Goal: Information Seeking & Learning: Learn about a topic

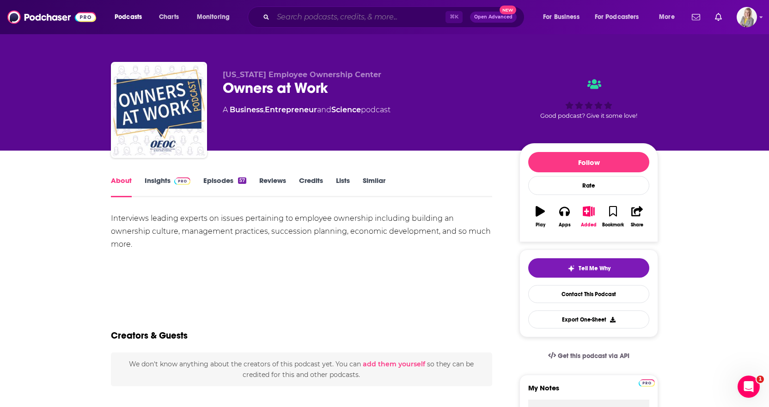
click at [289, 13] on input "Search podcasts, credits, & more..." at bounding box center [359, 17] width 172 height 15
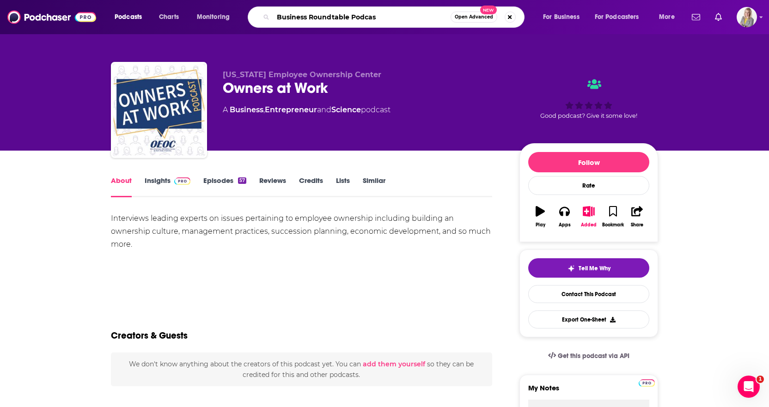
type input "Business Roundtable Podcast"
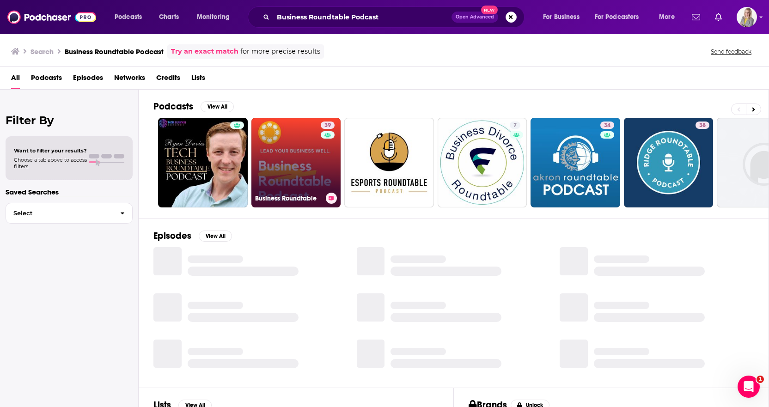
click at [267, 175] on link "39 Business Roundtable" at bounding box center [297, 163] width 90 height 90
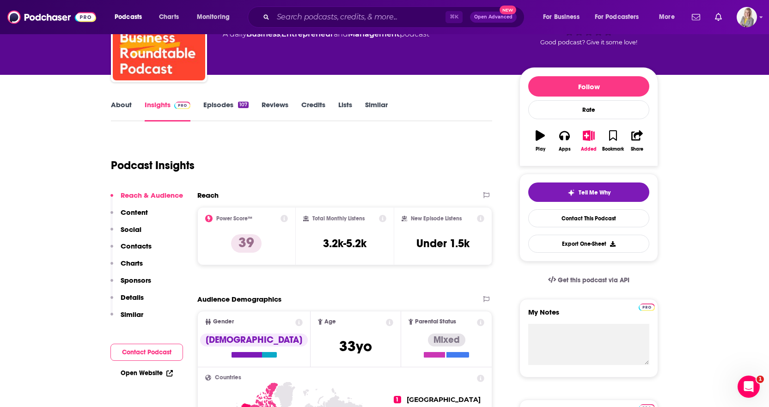
scroll to position [81, 0]
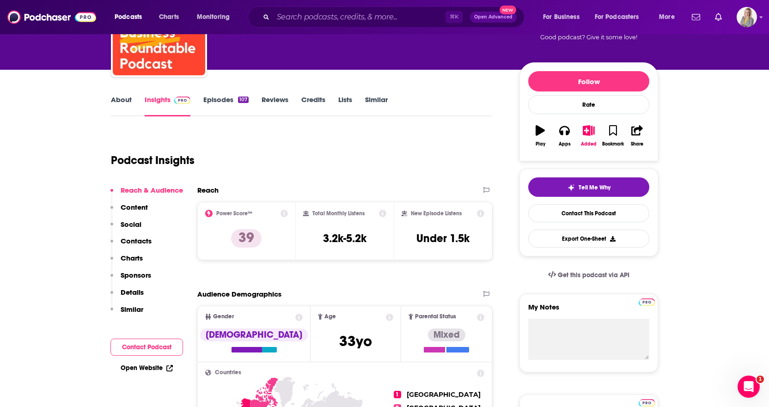
click at [124, 98] on link "About" at bounding box center [121, 105] width 21 height 21
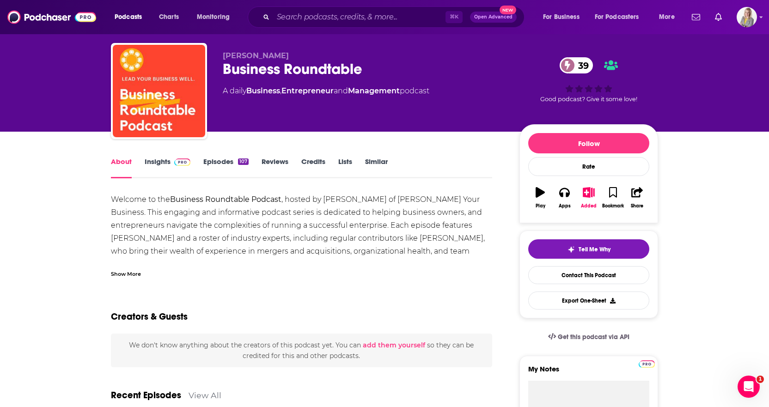
scroll to position [20, 0]
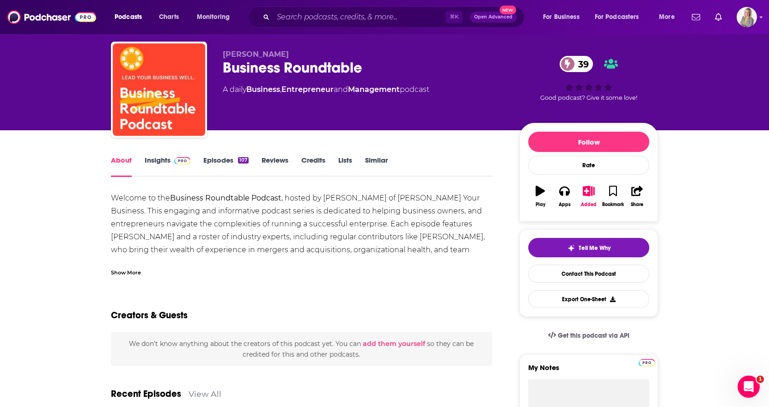
click at [120, 271] on div "Show More" at bounding box center [126, 272] width 30 height 9
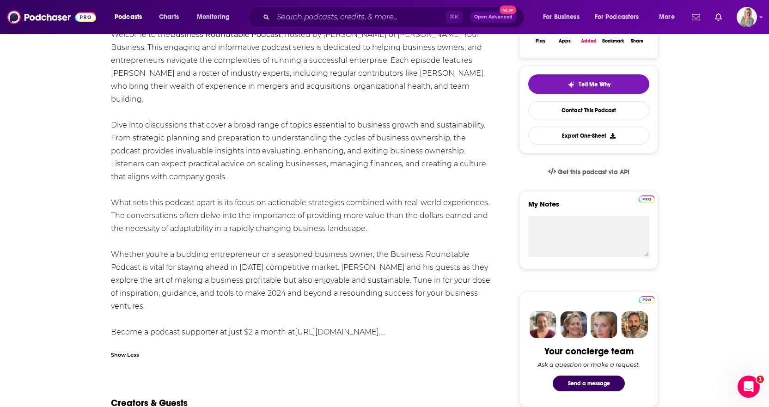
scroll to position [188, 0]
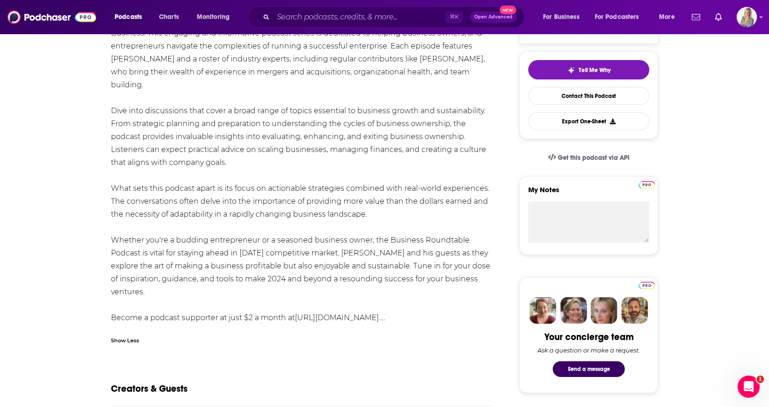
drag, startPoint x: 147, startPoint y: 290, endPoint x: 131, endPoint y: 80, distance: 210.5
click at [131, 80] on div "Welcome to the Business Roundtable Podcast , hosted by David Carr of Steward Yo…" at bounding box center [301, 169] width 381 height 311
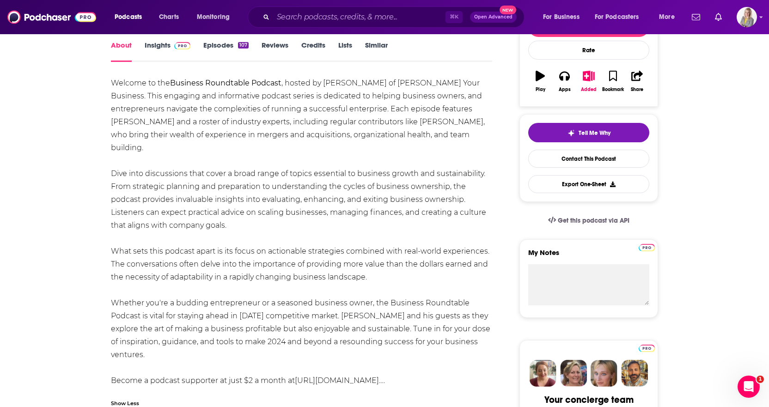
scroll to position [122, 0]
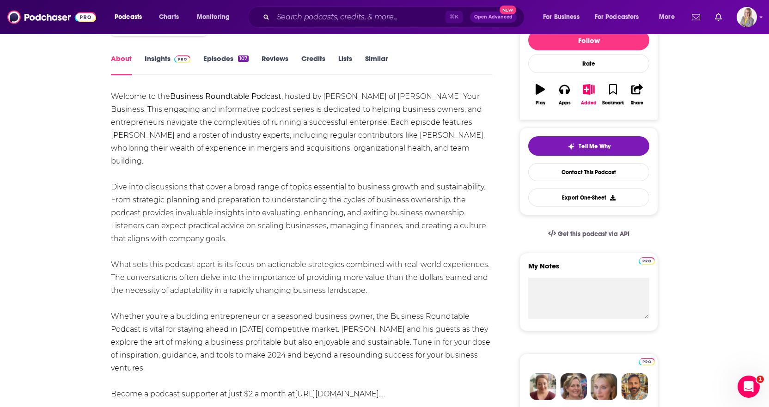
click at [158, 123] on div "Welcome to the Business Roundtable Podcast , hosted by David Carr of Steward Yo…" at bounding box center [301, 245] width 381 height 311
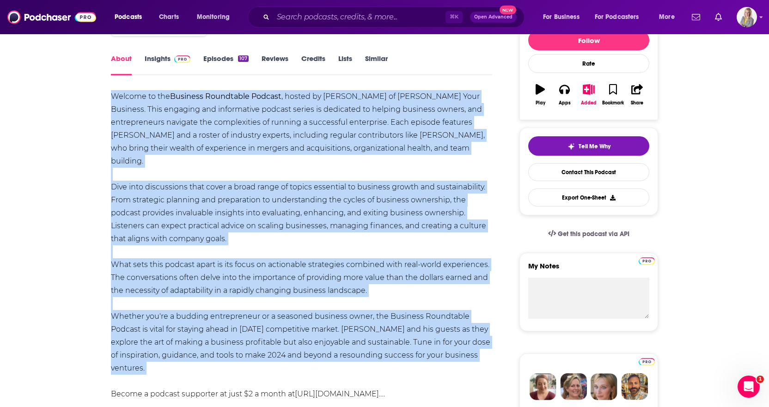
drag, startPoint x: 110, startPoint y: 95, endPoint x: 260, endPoint y: 374, distance: 316.7
copy div "Welcome to the Business Roundtable Podcast , hosted by David Carr of Steward Yo…"
